Goal: Navigation & Orientation: Find specific page/section

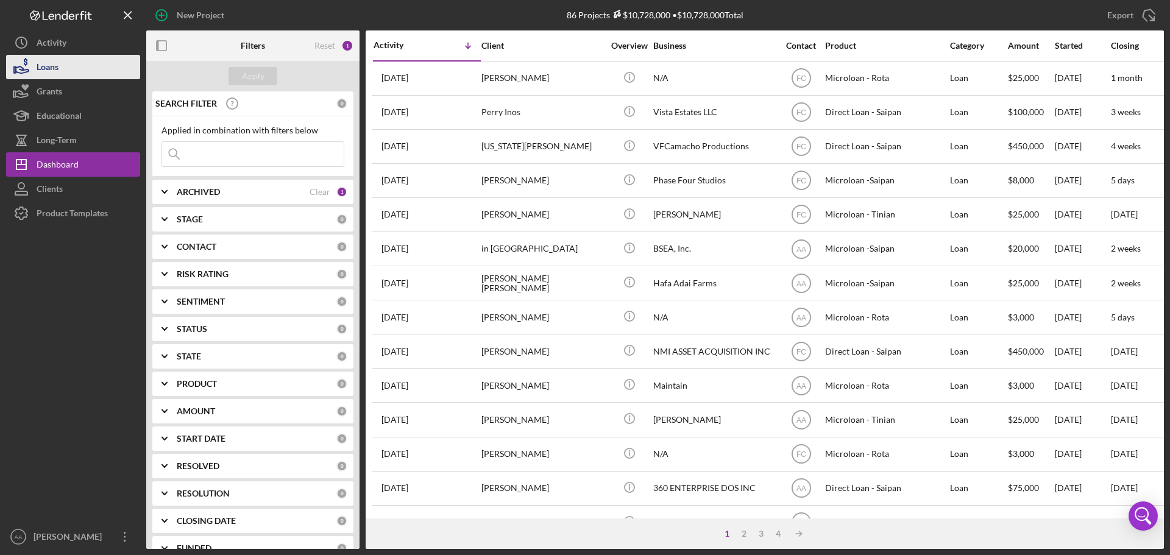
click at [101, 69] on button "Loans" at bounding box center [73, 67] width 134 height 24
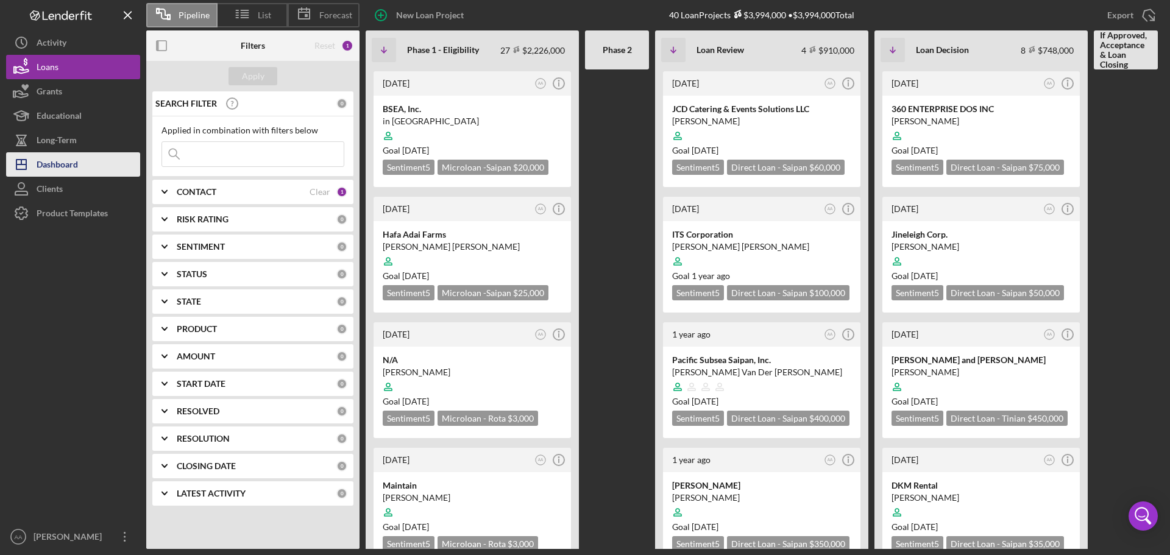
click at [27, 166] on icon "Icon/Dashboard" at bounding box center [21, 164] width 30 height 30
